Goal: Task Accomplishment & Management: Manage account settings

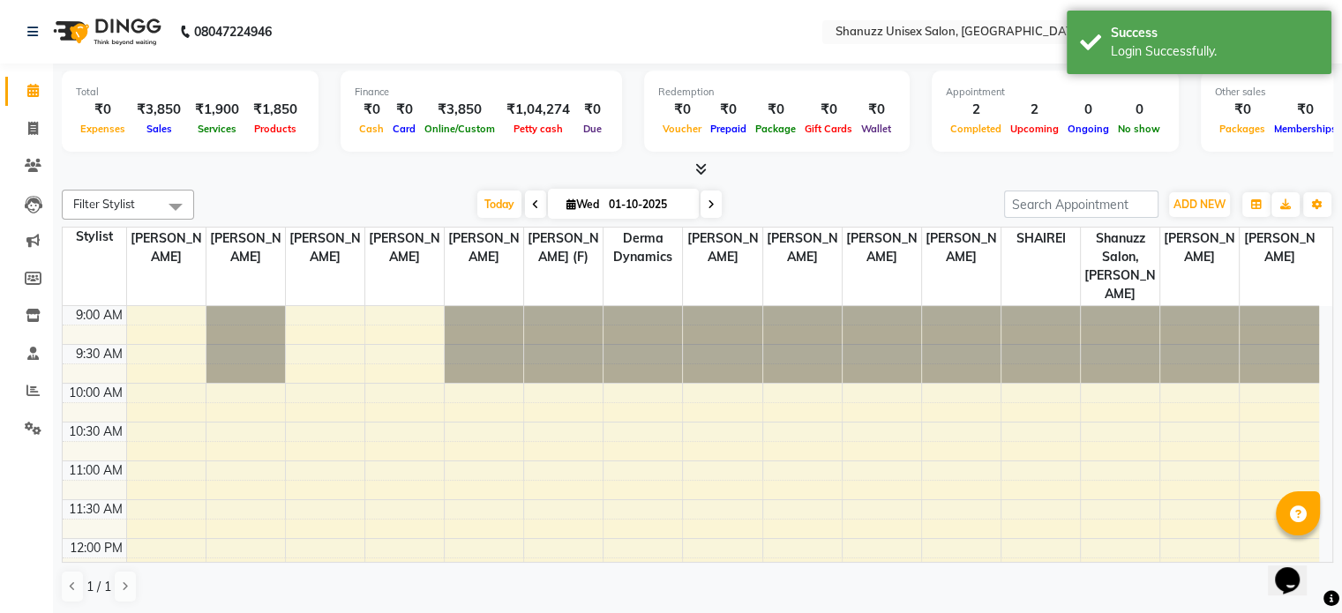
click at [782, 49] on nav "08047224946 Select Location × Shanuzz Unisex Salon, Oshiwara English ENGLISH Es…" at bounding box center [671, 32] width 1342 height 64
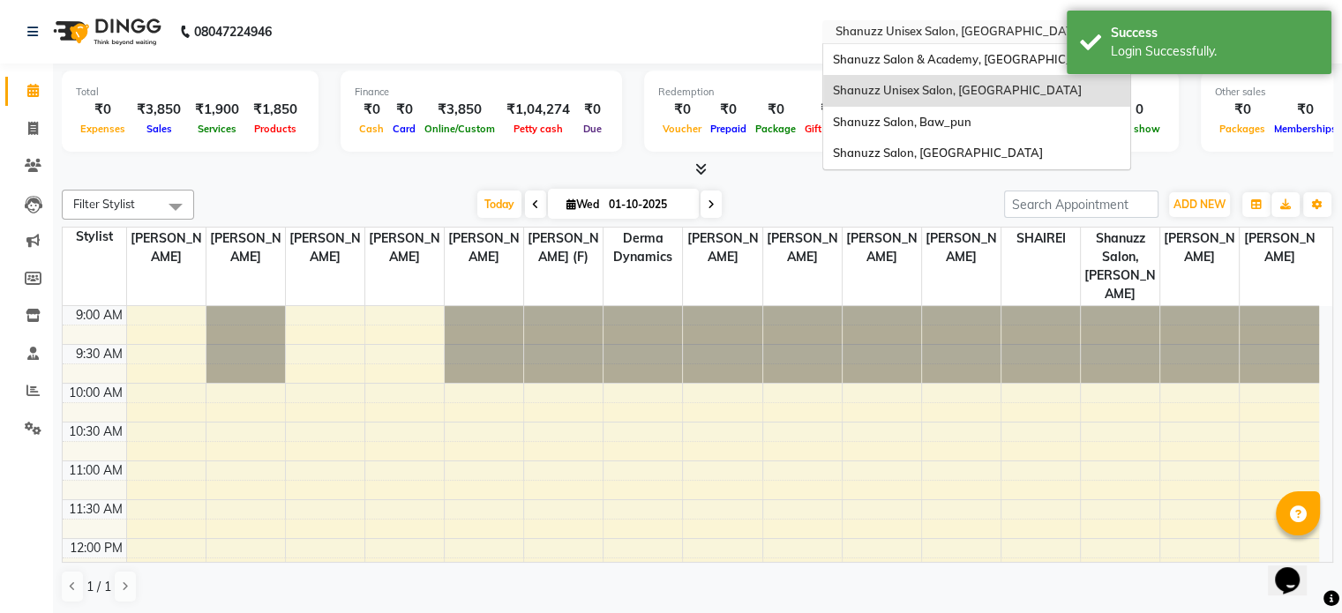
click at [1029, 21] on div "Select Location × Shanuzz Unisex Salon, Oshiwara" at bounding box center [976, 32] width 309 height 24
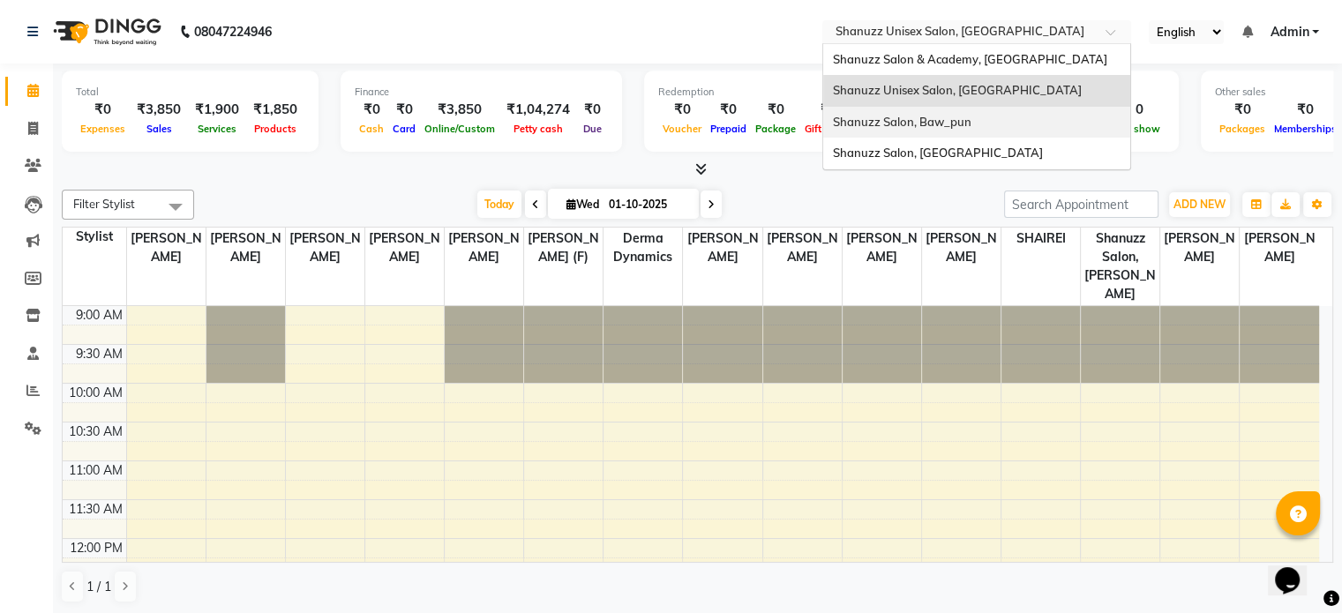
click at [911, 131] on div "Shanuzz Salon, Baw_pun" at bounding box center [976, 123] width 307 height 32
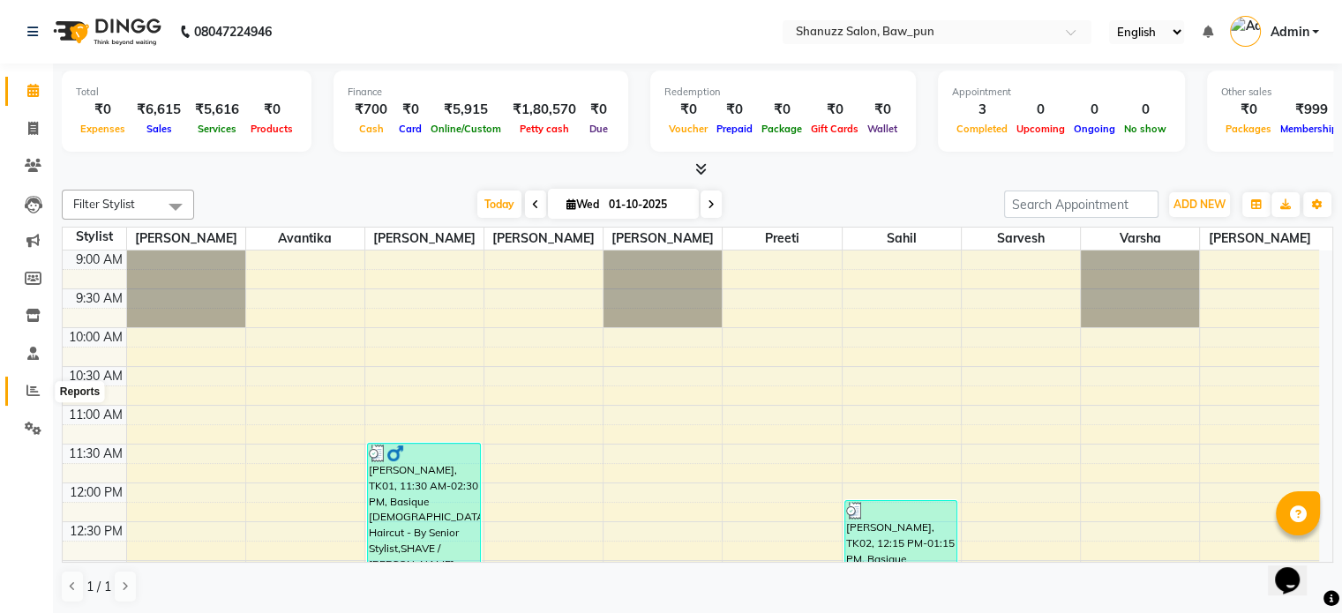
click at [29, 396] on icon at bounding box center [32, 390] width 13 height 13
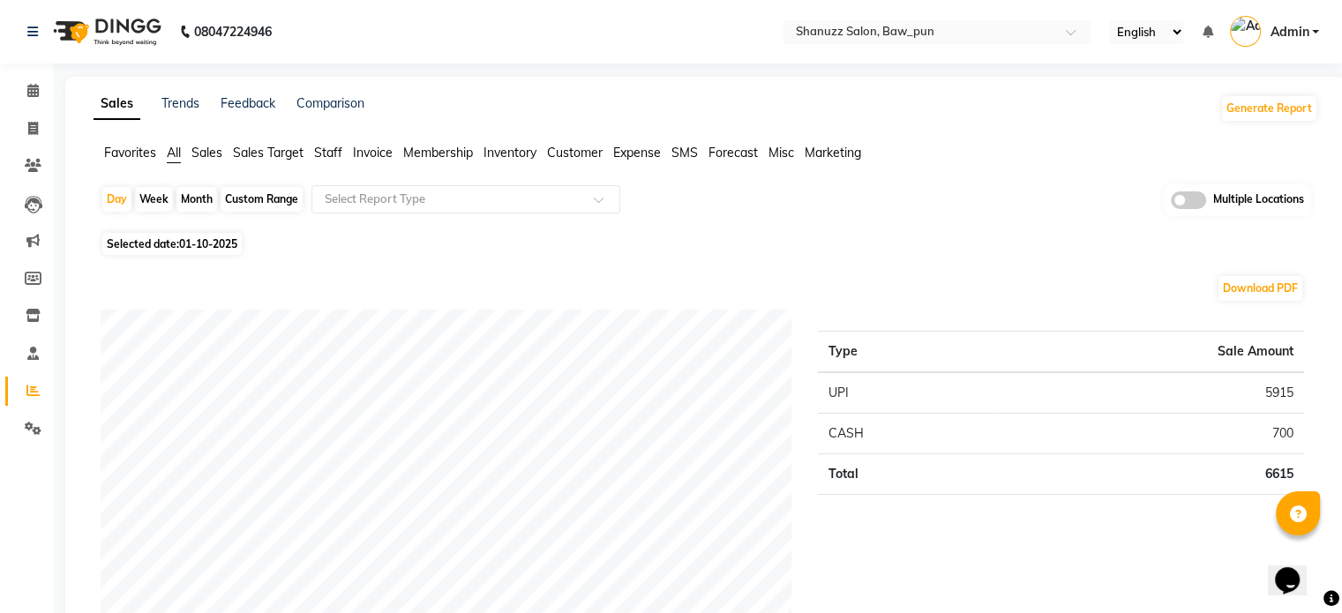
click at [198, 243] on span "01-10-2025" at bounding box center [208, 243] width 58 height 13
select select "10"
select select "2025"
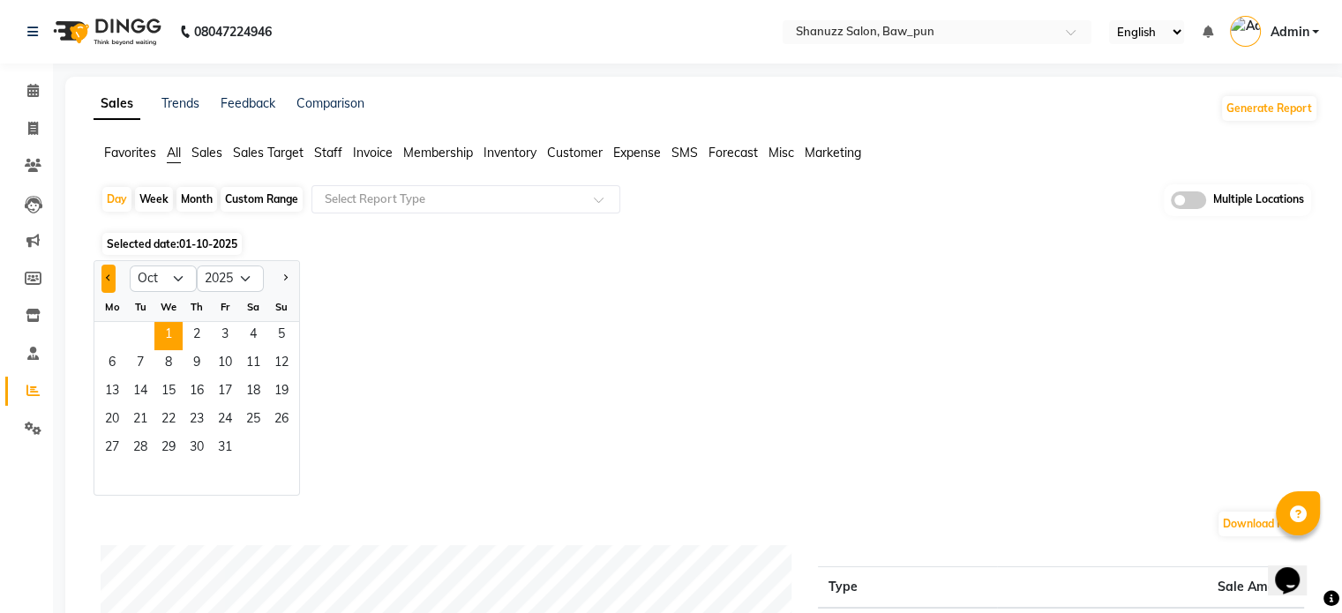
click at [109, 282] on button "Previous month" at bounding box center [108, 279] width 14 height 28
select select "9"
click at [134, 448] on span "30" at bounding box center [140, 449] width 28 height 28
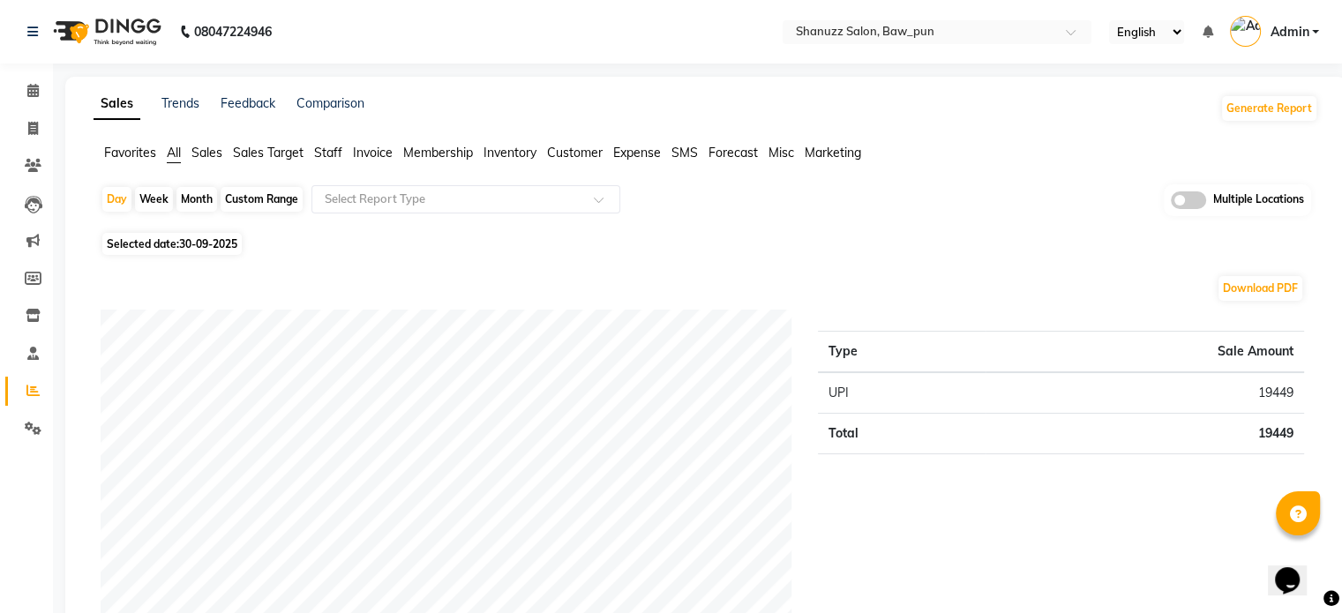
click at [176, 237] on span "Selected date: [DATE]" at bounding box center [171, 244] width 139 height 22
select select "9"
select select "2025"
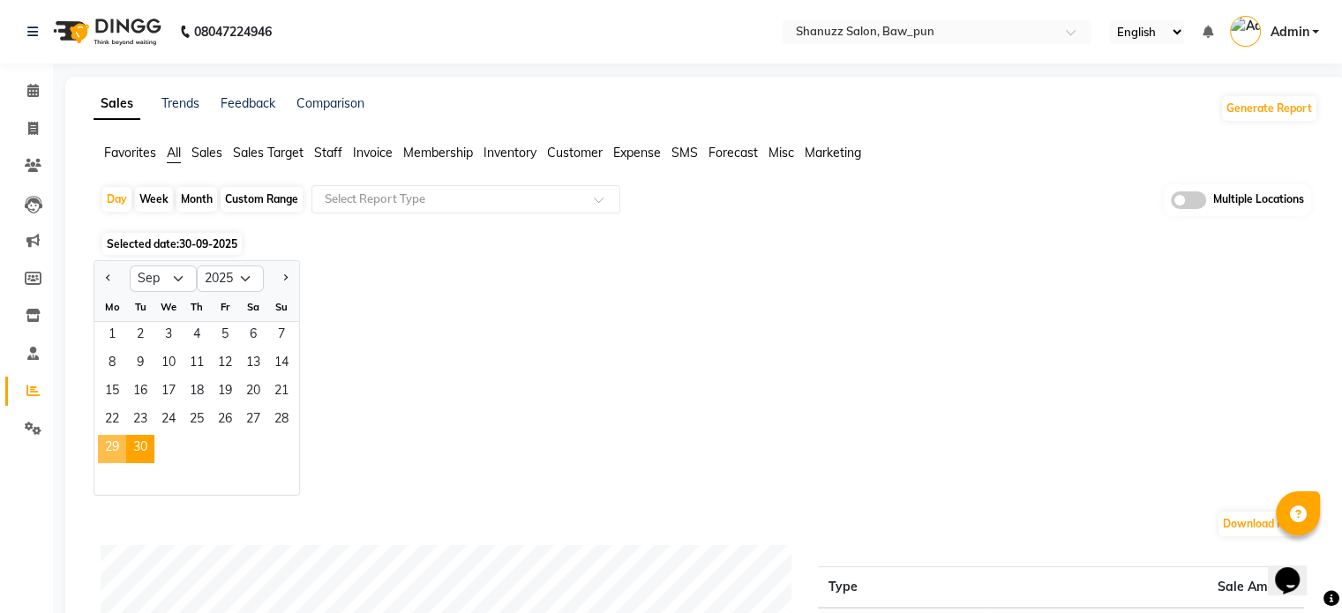
click at [113, 451] on span "29" at bounding box center [112, 449] width 28 height 28
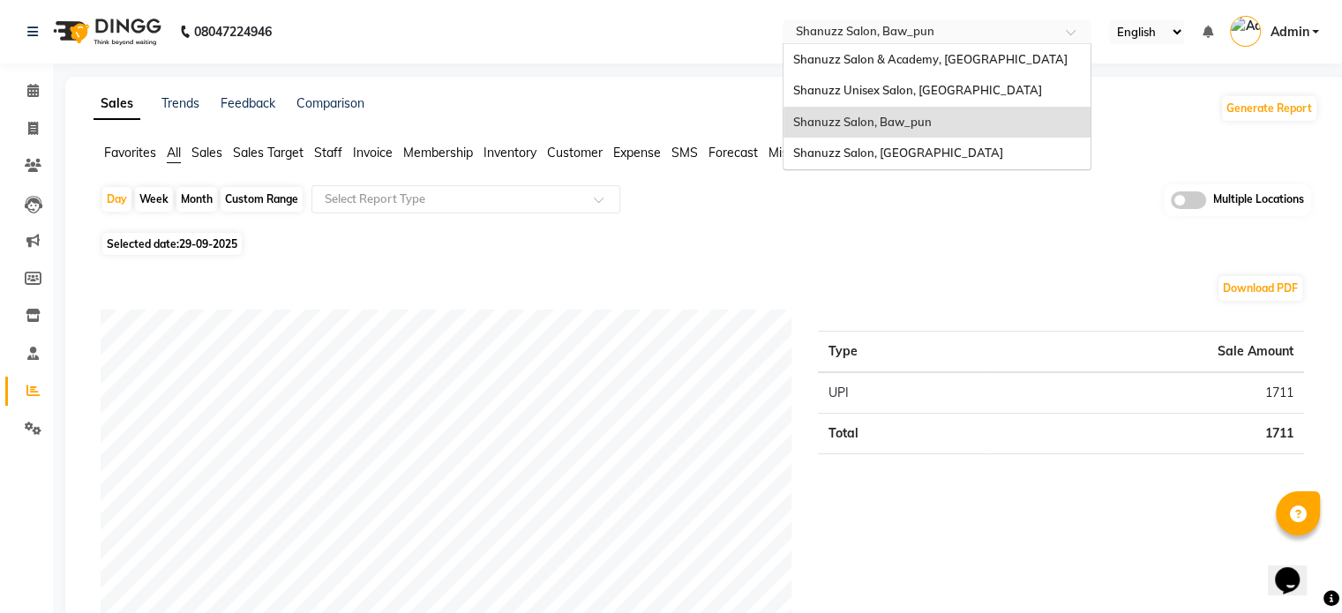
click at [1070, 36] on span at bounding box center [1077, 37] width 22 height 18
click at [909, 145] on div "Shanuzz Salon, [GEOGRAPHIC_DATA]" at bounding box center [936, 154] width 307 height 32
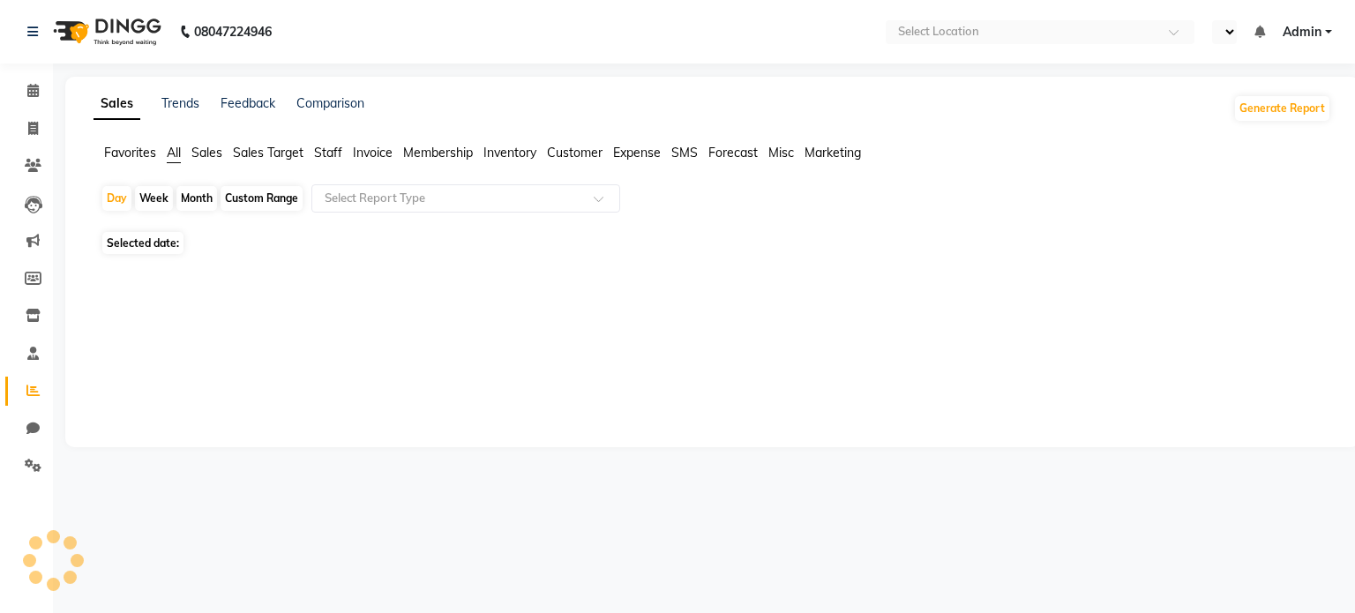
select select "en"
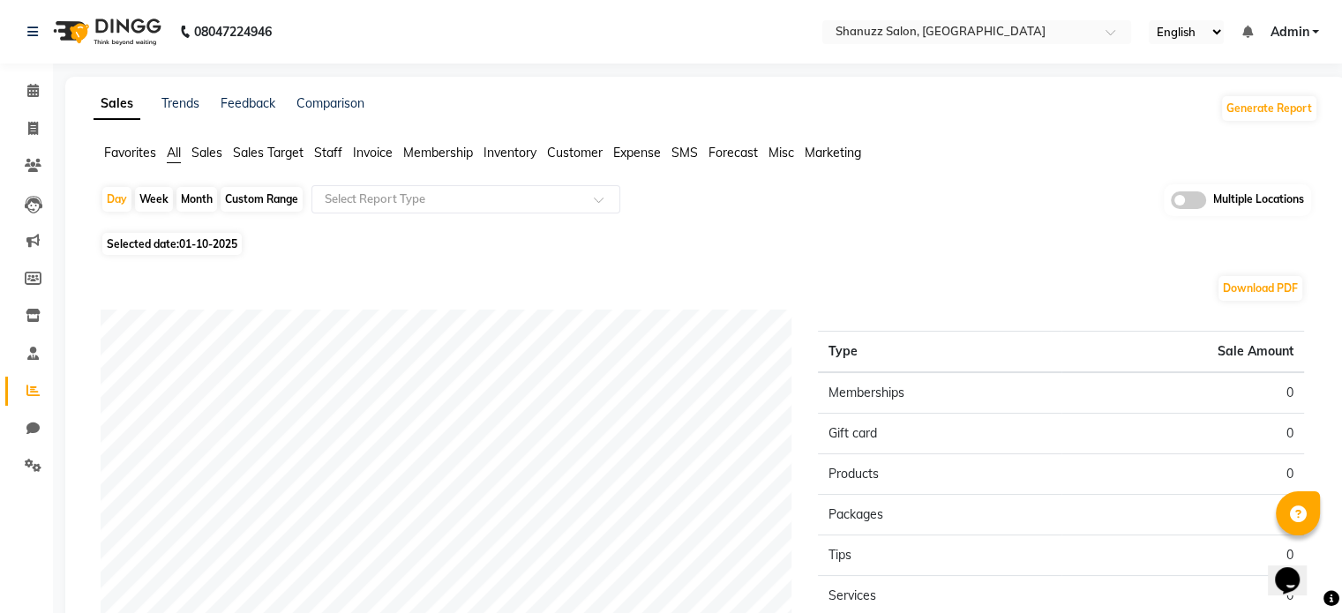
click at [198, 242] on span "01-10-2025" at bounding box center [208, 243] width 58 height 13
select select "10"
select select "2025"
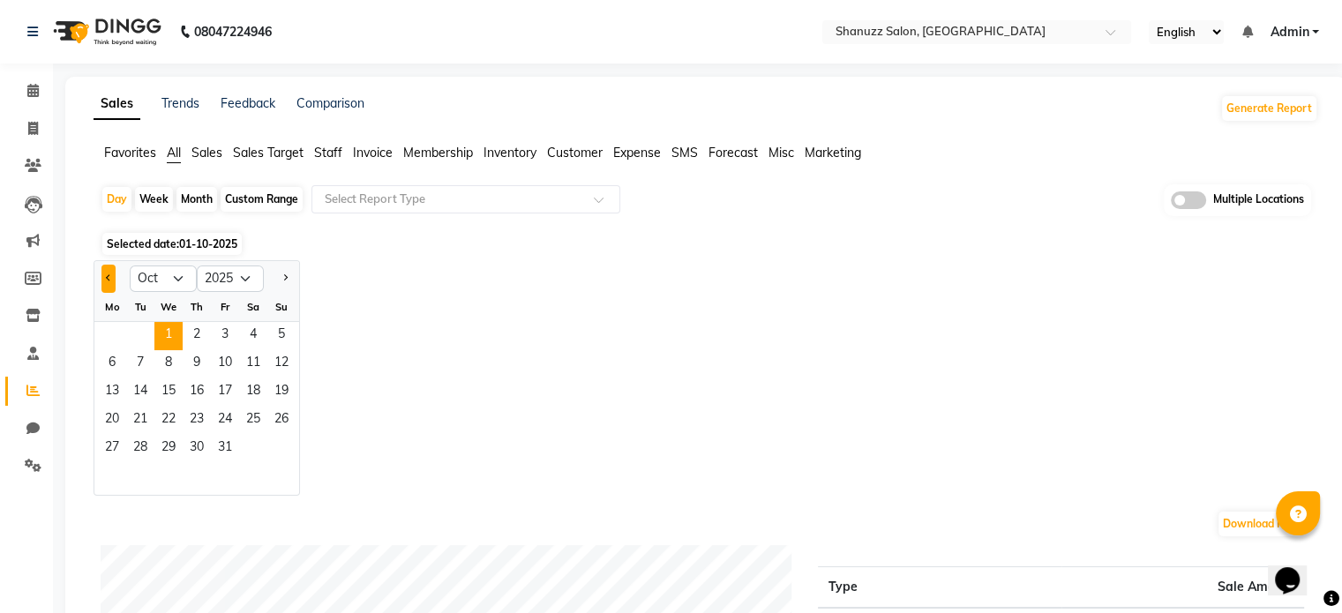
click at [109, 278] on span "Previous month" at bounding box center [109, 277] width 6 height 6
select select "9"
click at [133, 441] on span "30" at bounding box center [140, 449] width 28 height 28
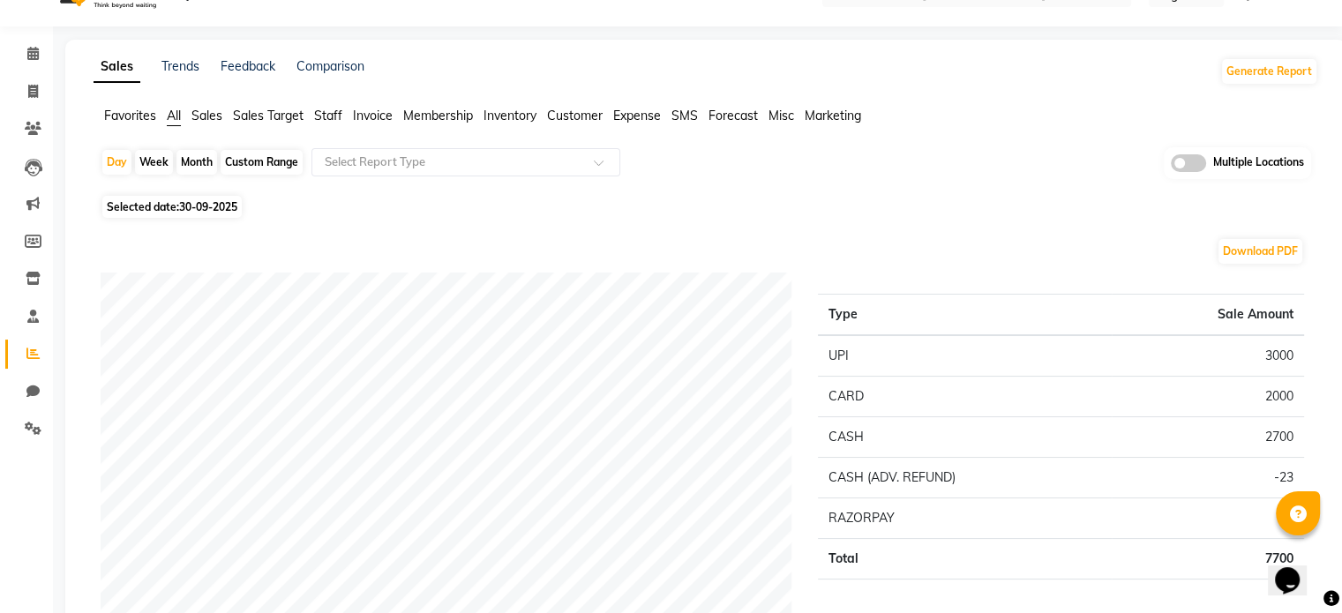
scroll to position [35, 0]
click at [165, 209] on span "Selected date: [DATE]" at bounding box center [171, 209] width 139 height 22
select select "9"
select select "2025"
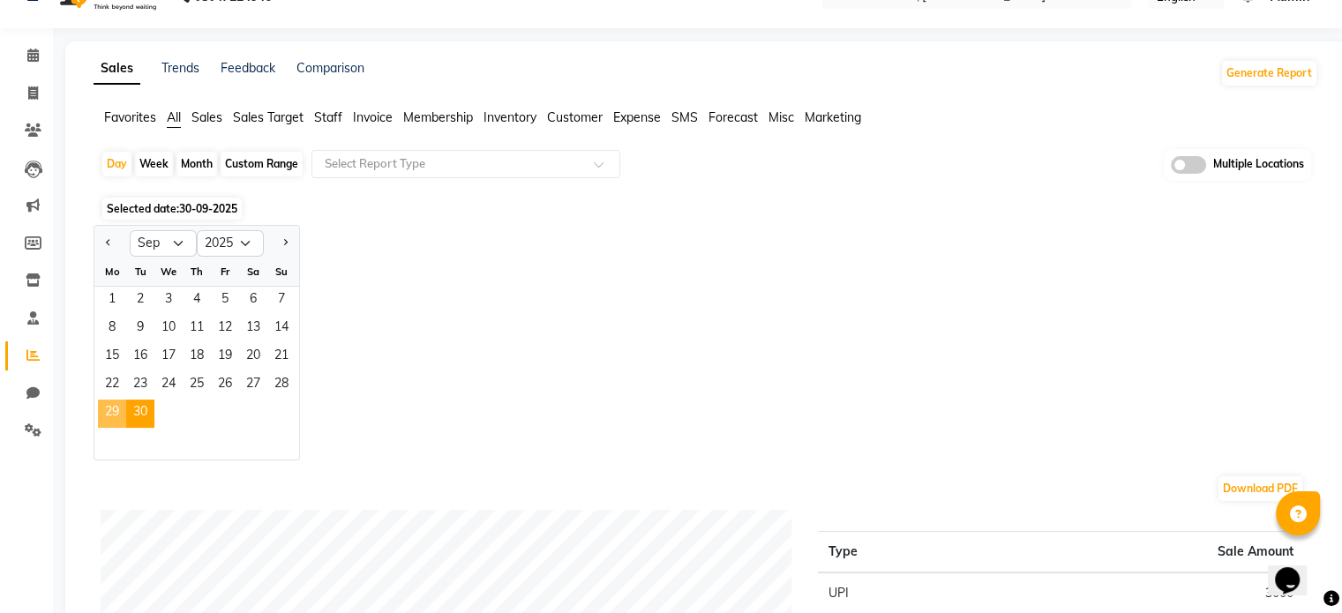
click at [104, 406] on span "29" at bounding box center [112, 414] width 28 height 28
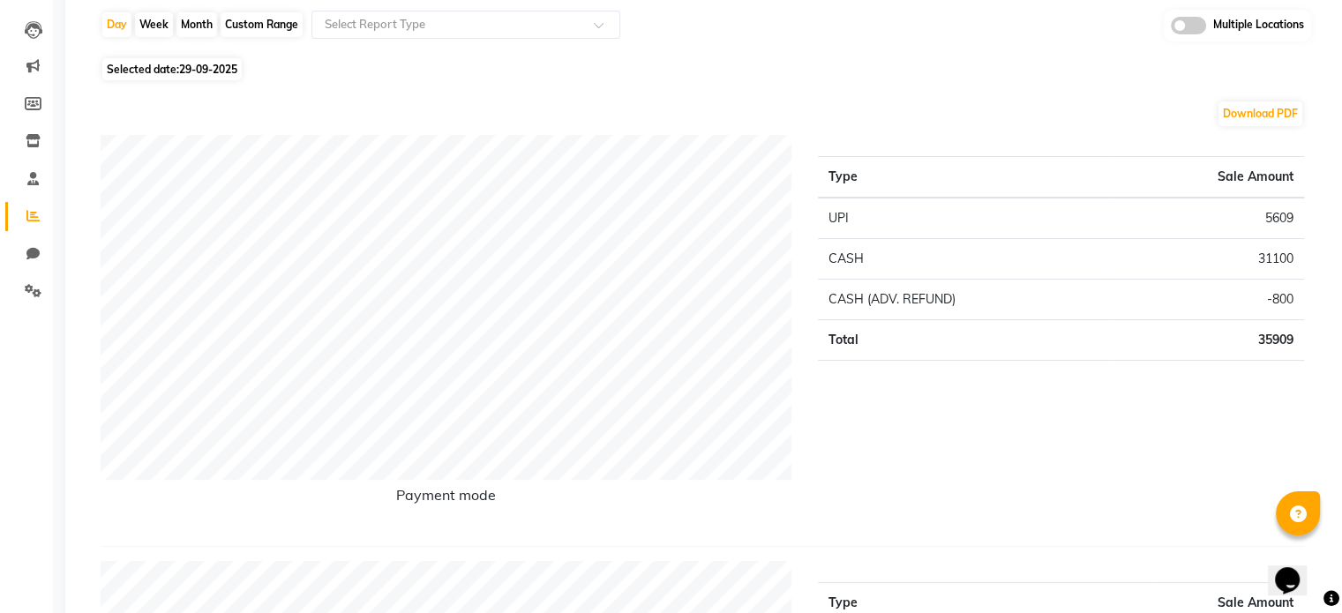
scroll to position [0, 0]
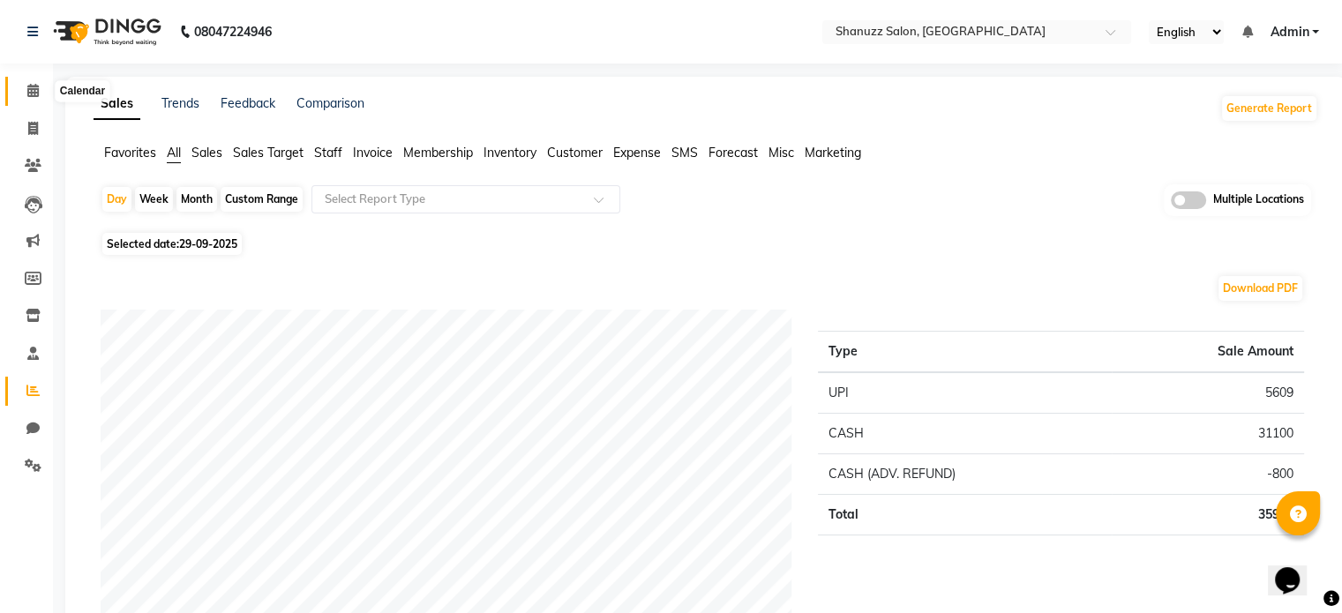
click at [30, 90] on icon at bounding box center [32, 90] width 11 height 13
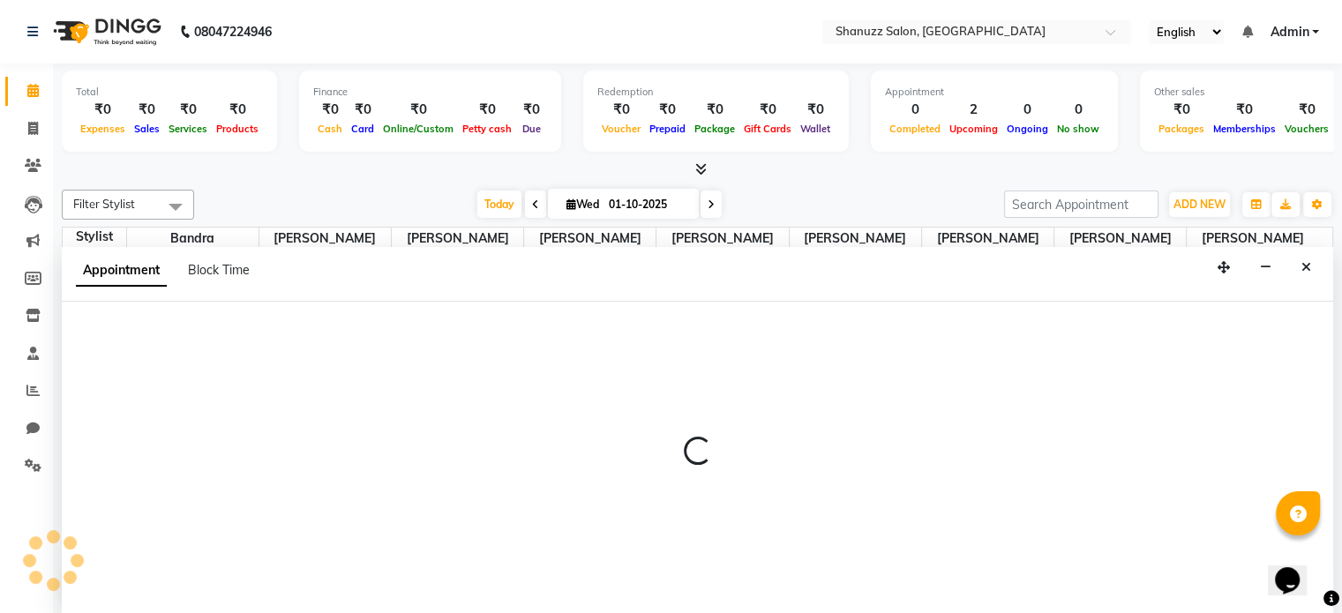
select select "92774"
select select "tentative"
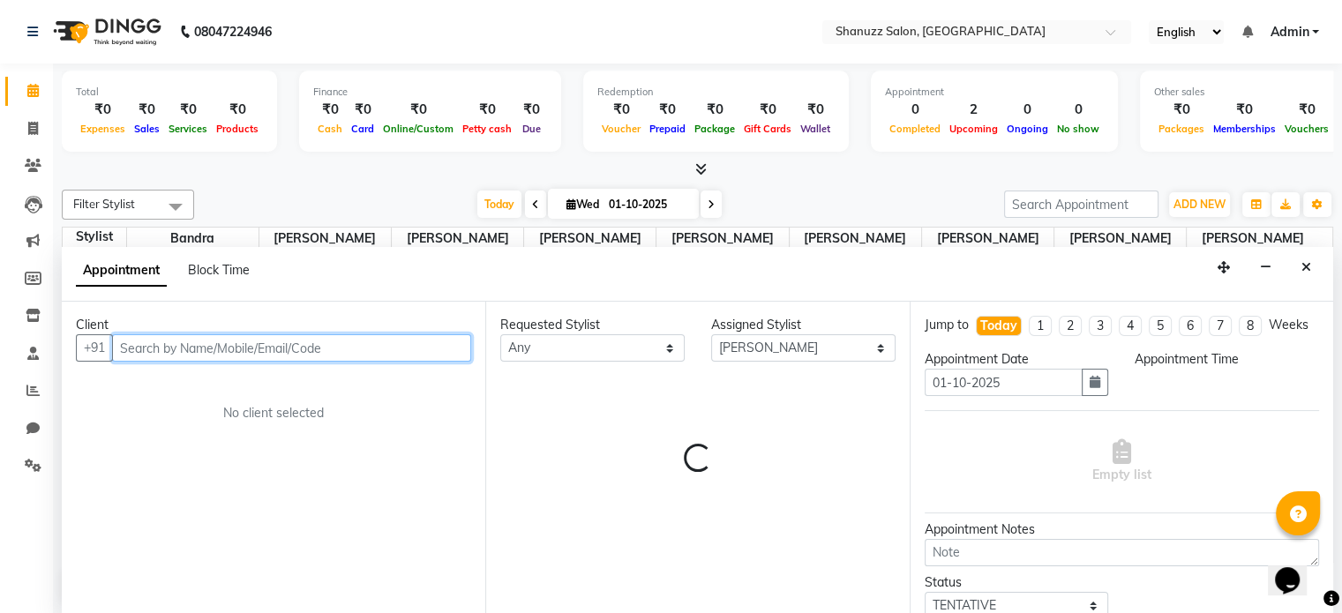
select select "675"
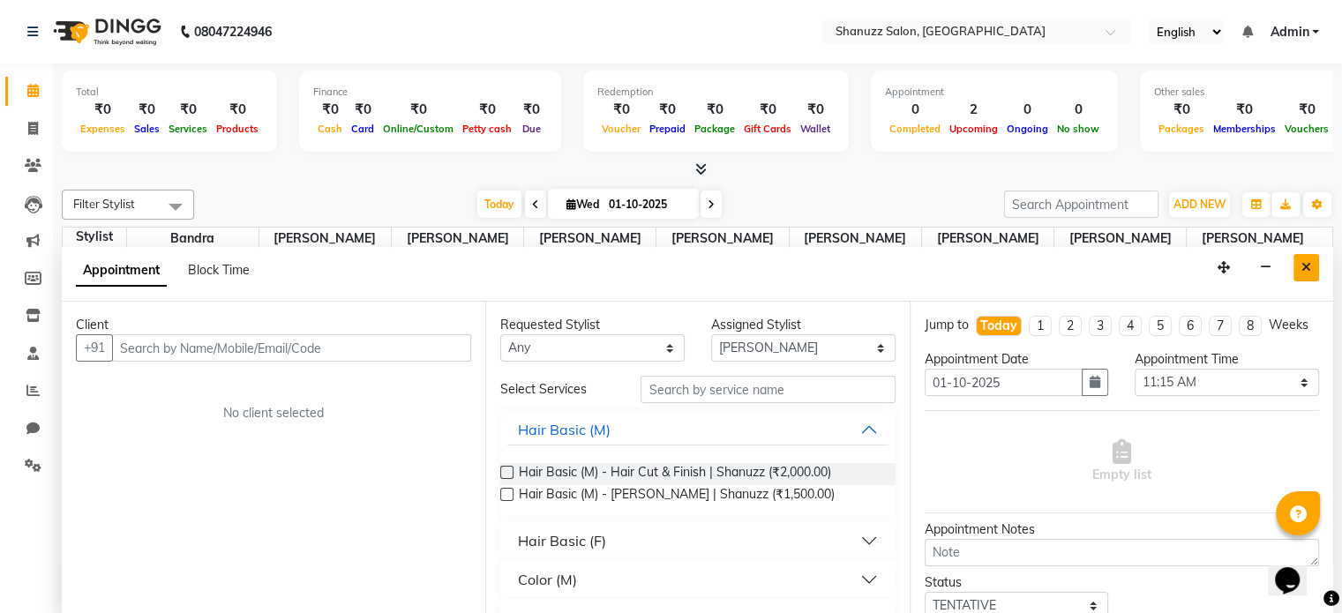
click at [1301, 262] on icon "Close" at bounding box center [1306, 267] width 10 height 12
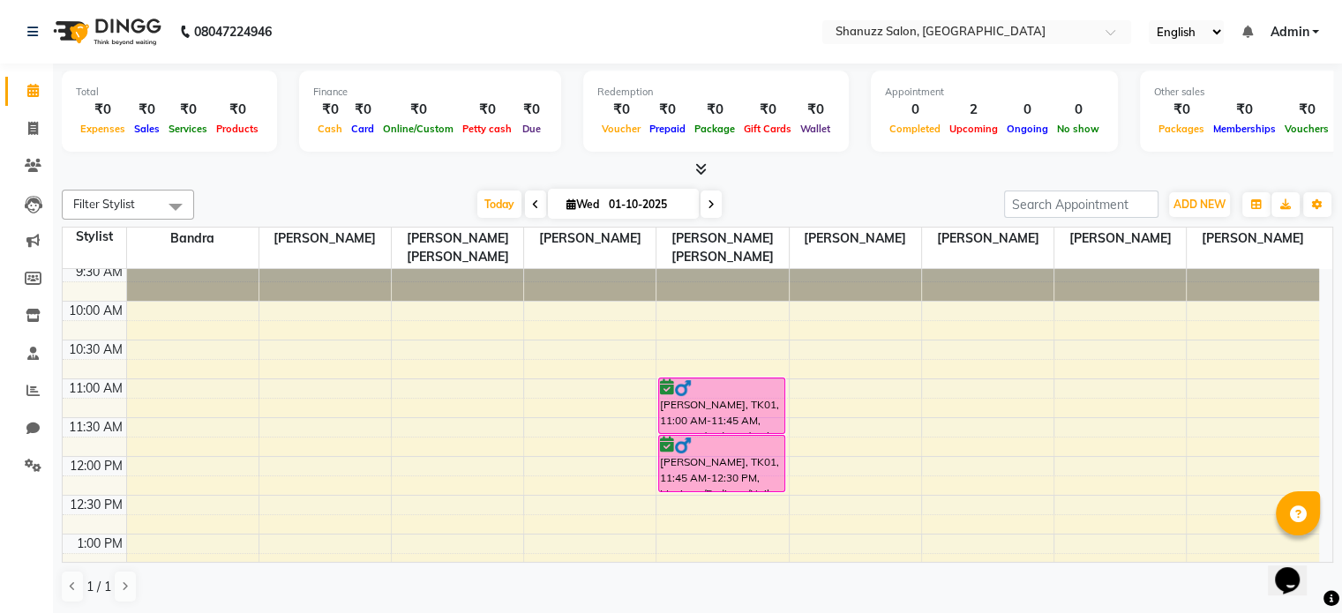
scroll to position [42, 0]
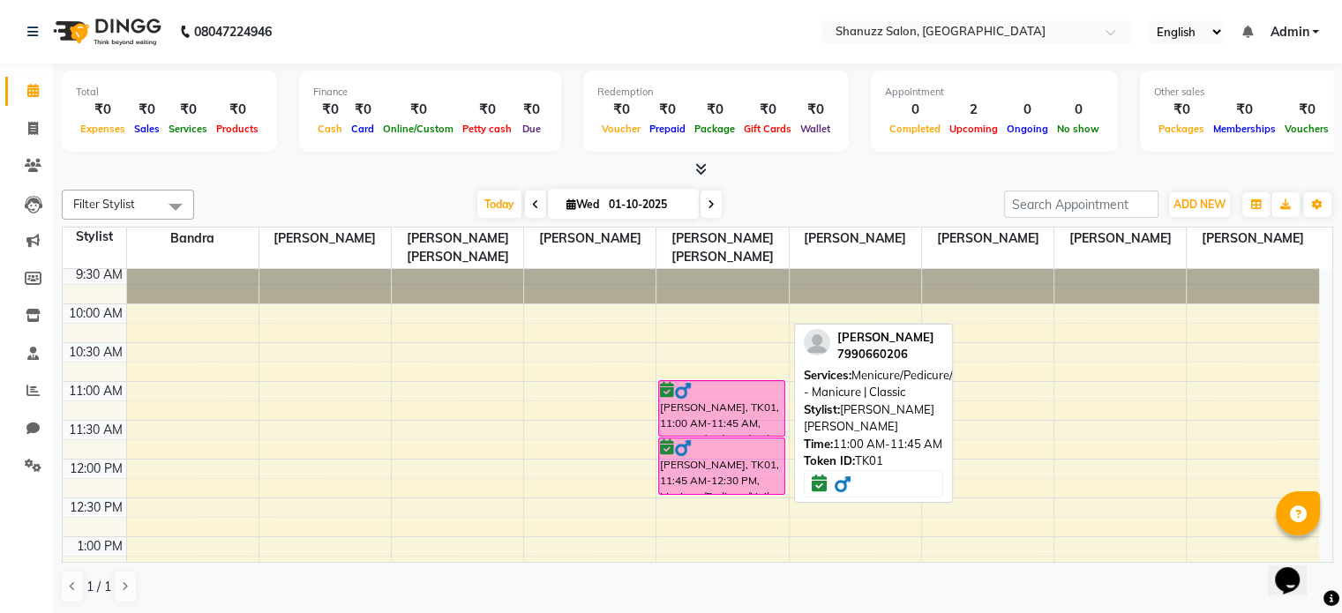
click at [737, 386] on div at bounding box center [721, 391] width 123 height 18
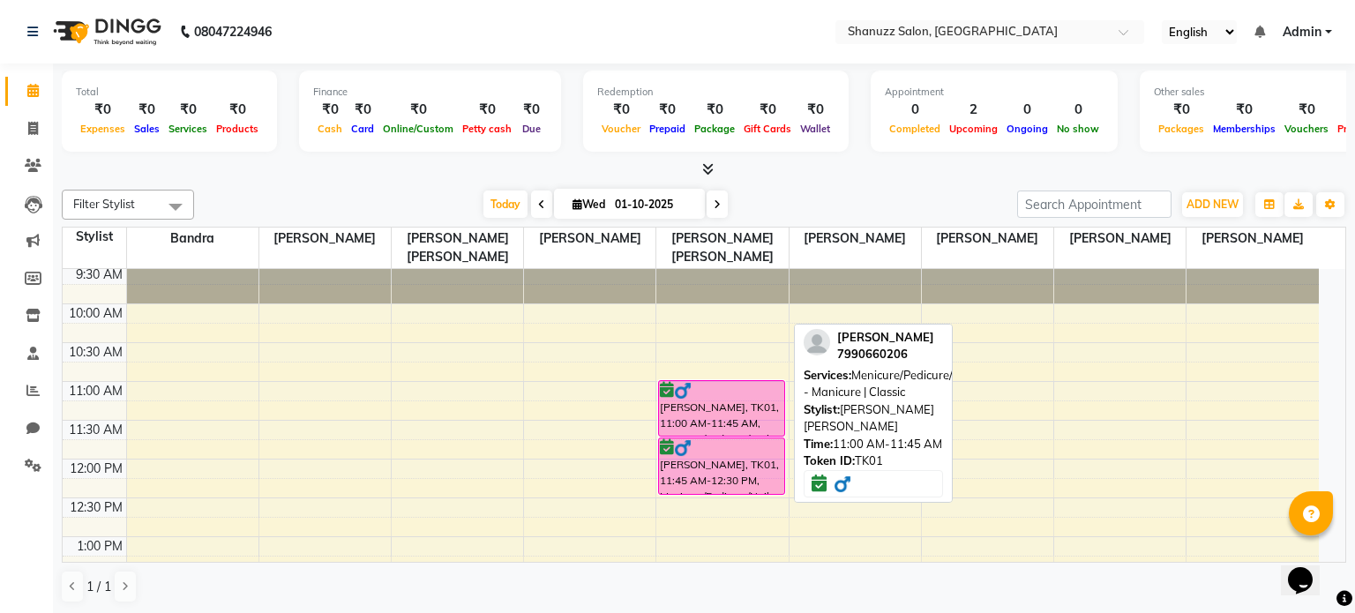
select select "6"
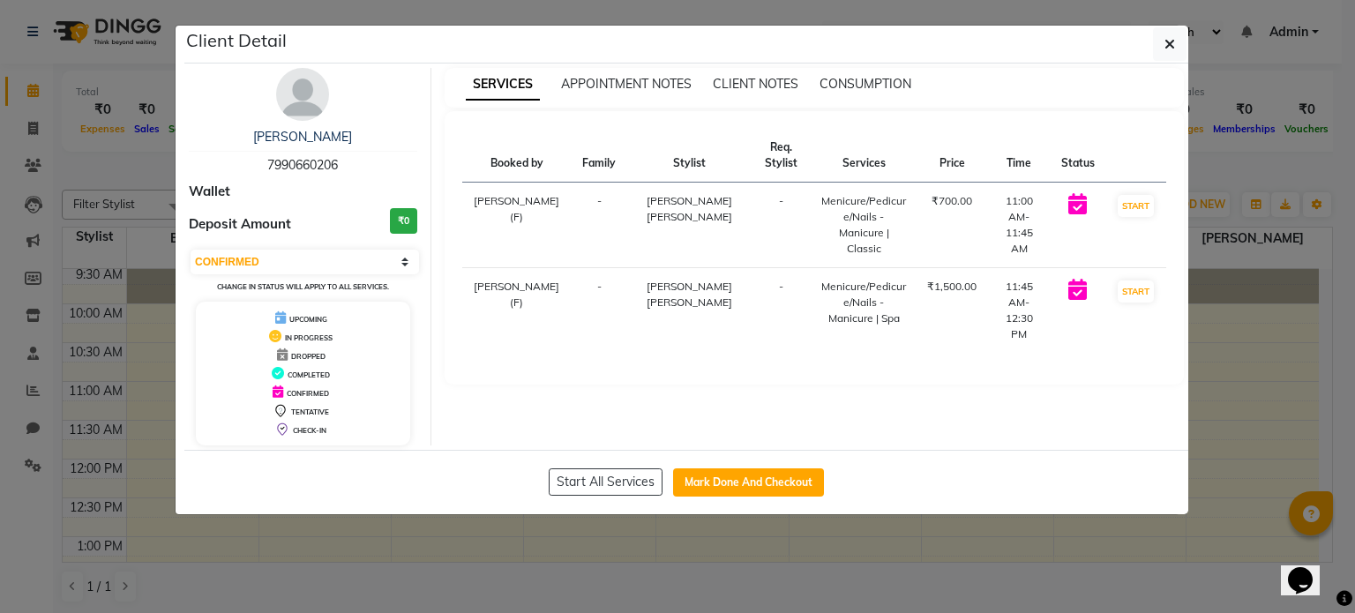
click at [907, 514] on ngb-modal-window "Client Detail Shreekesh 7990660206 Wallet Deposit Amount ₹0 Select IN SERVICE C…" at bounding box center [677, 306] width 1355 height 613
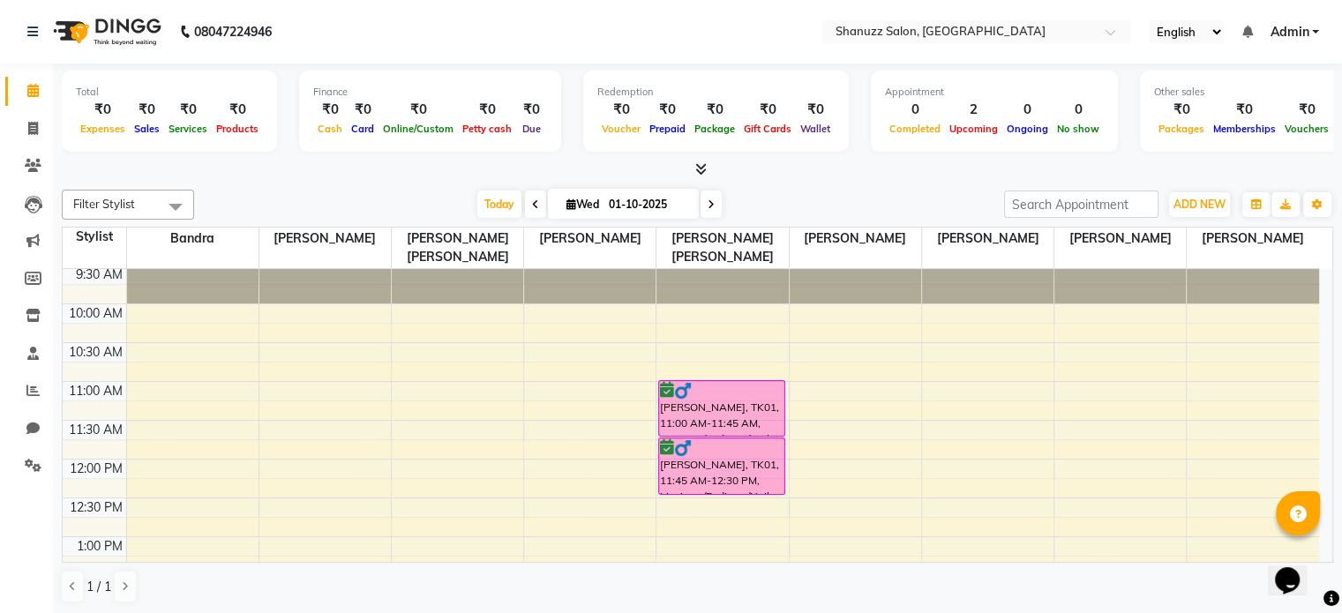
click at [1317, 37] on link "Admin" at bounding box center [1293, 32] width 49 height 19
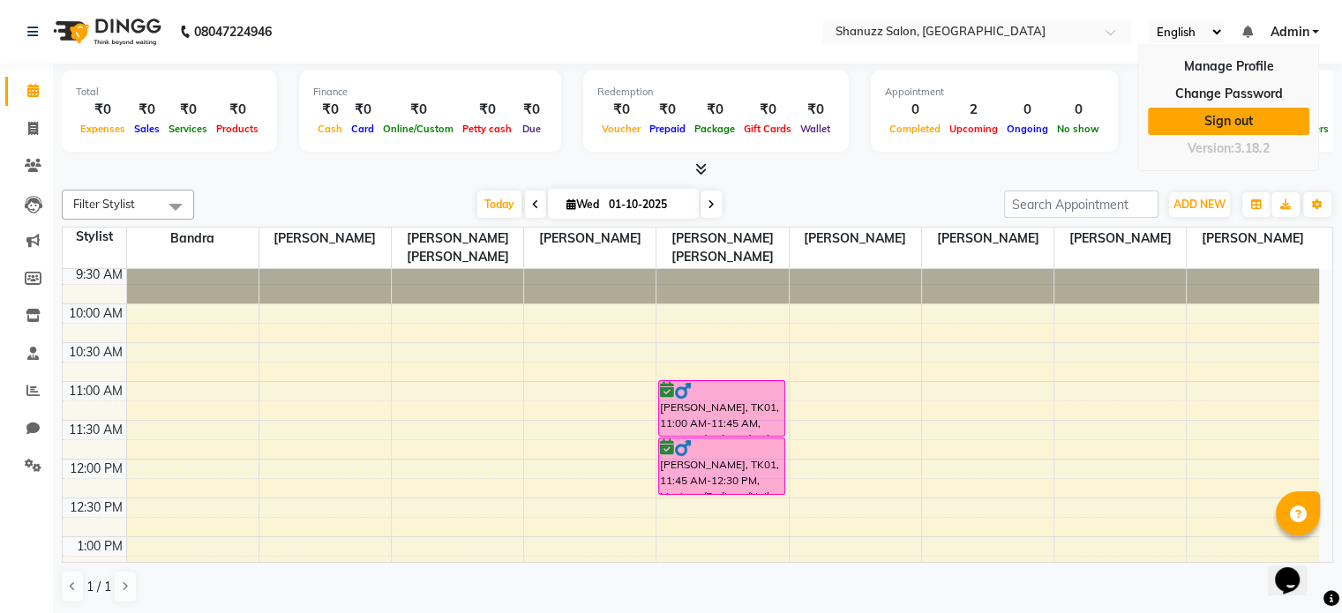
click at [1200, 116] on link "Sign out" at bounding box center [1228, 121] width 161 height 27
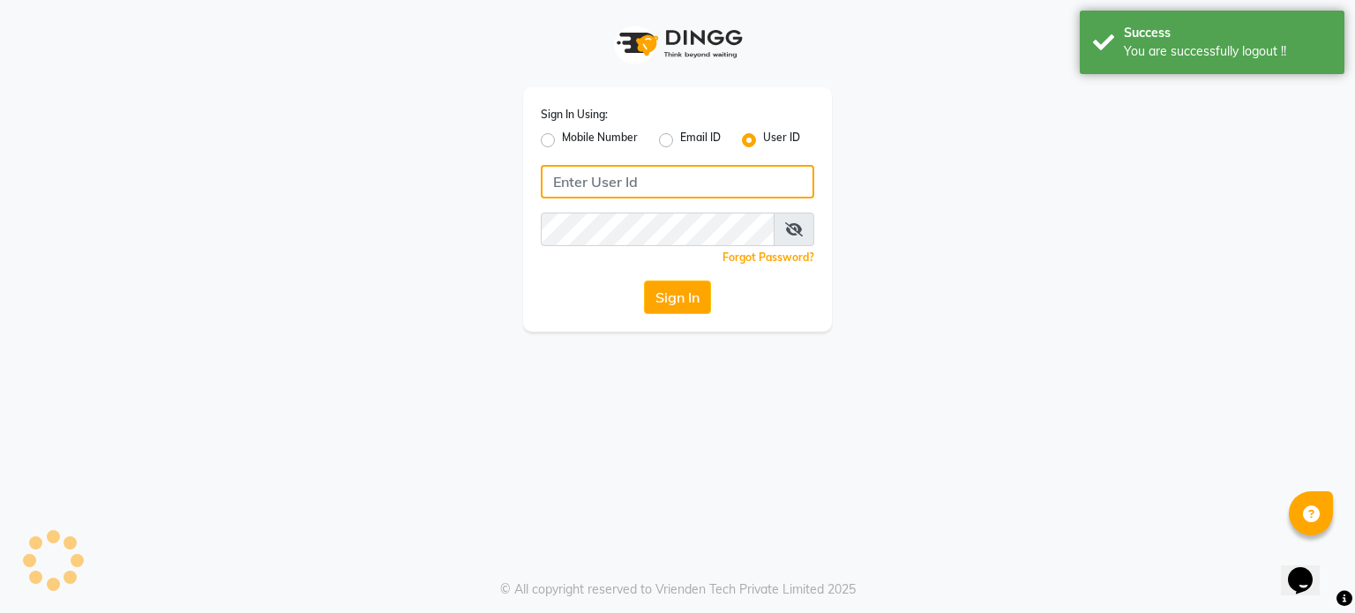
type input "shanuzz"
